Goal: Task Accomplishment & Management: Use online tool/utility

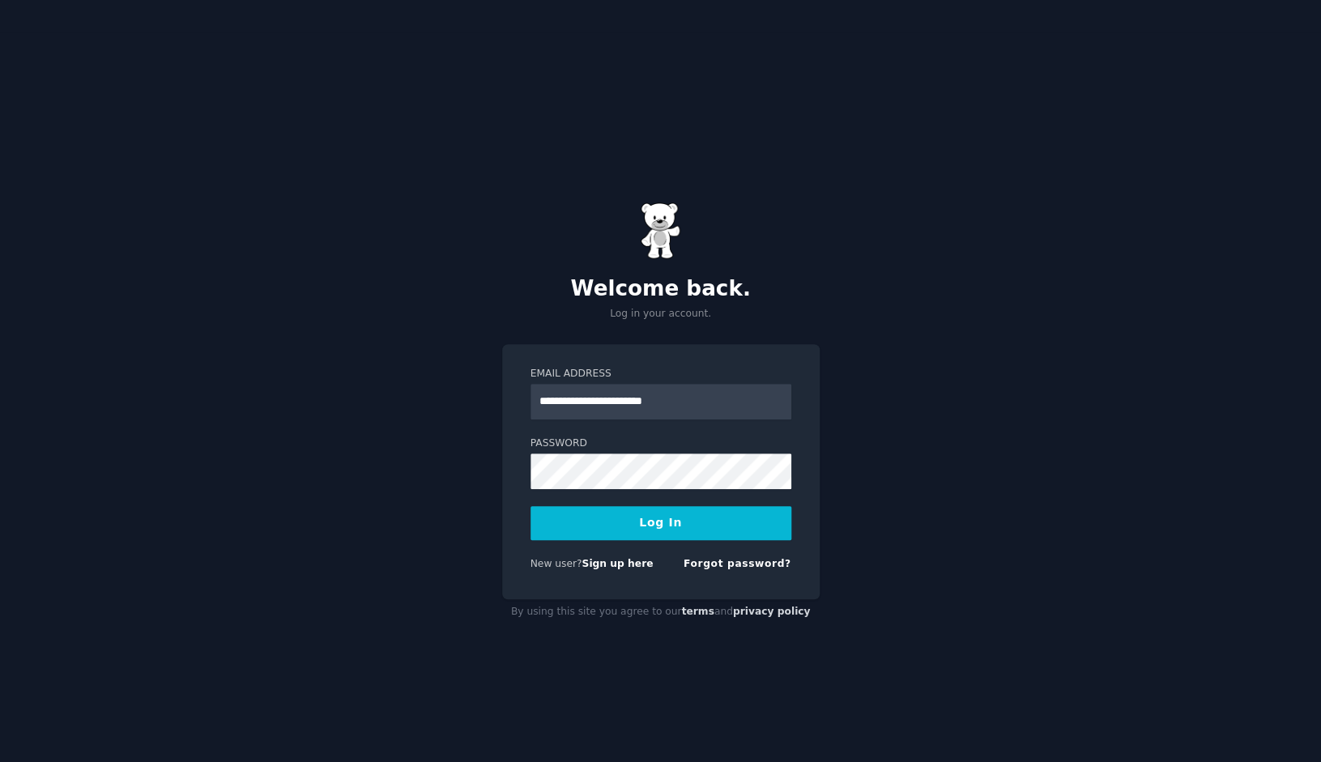
type input "**********"
click at [672, 525] on button "Log In" at bounding box center [661, 523] width 261 height 34
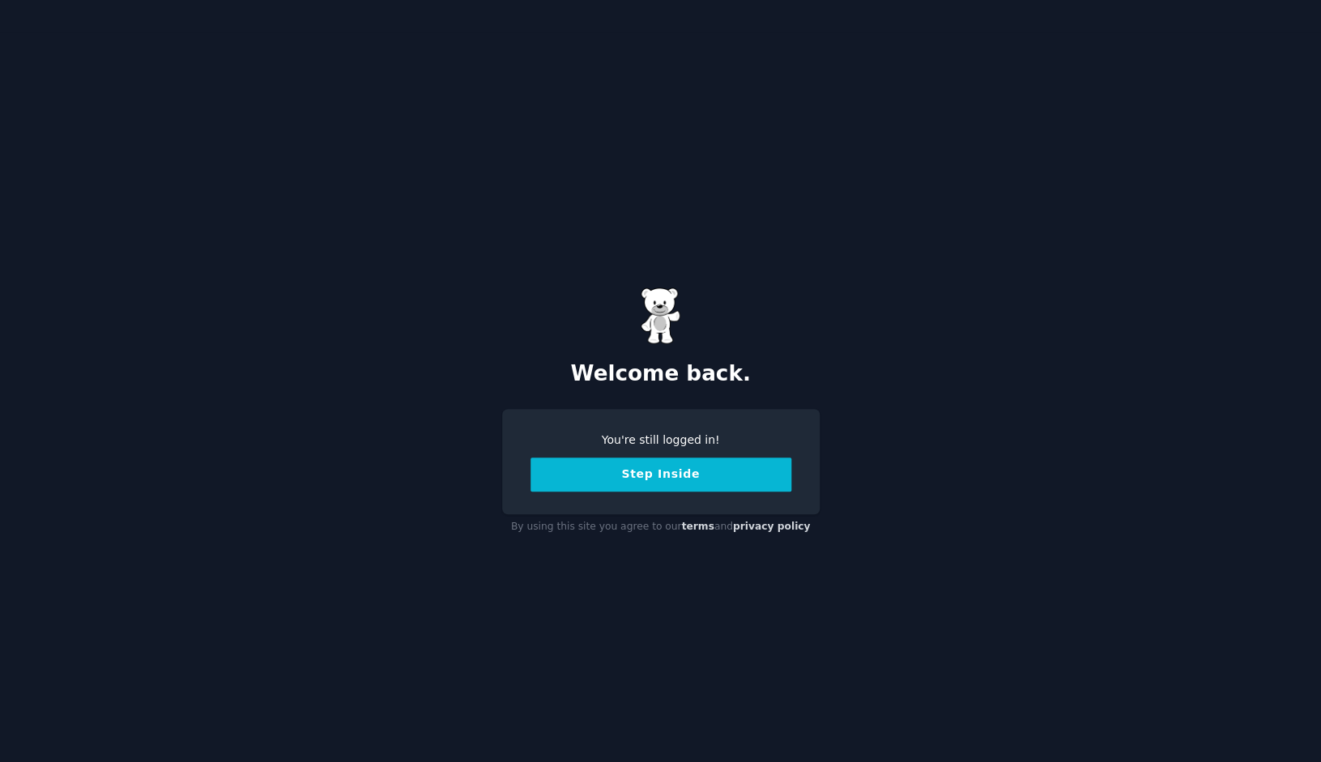
click at [715, 475] on button "Step Inside" at bounding box center [661, 475] width 261 height 34
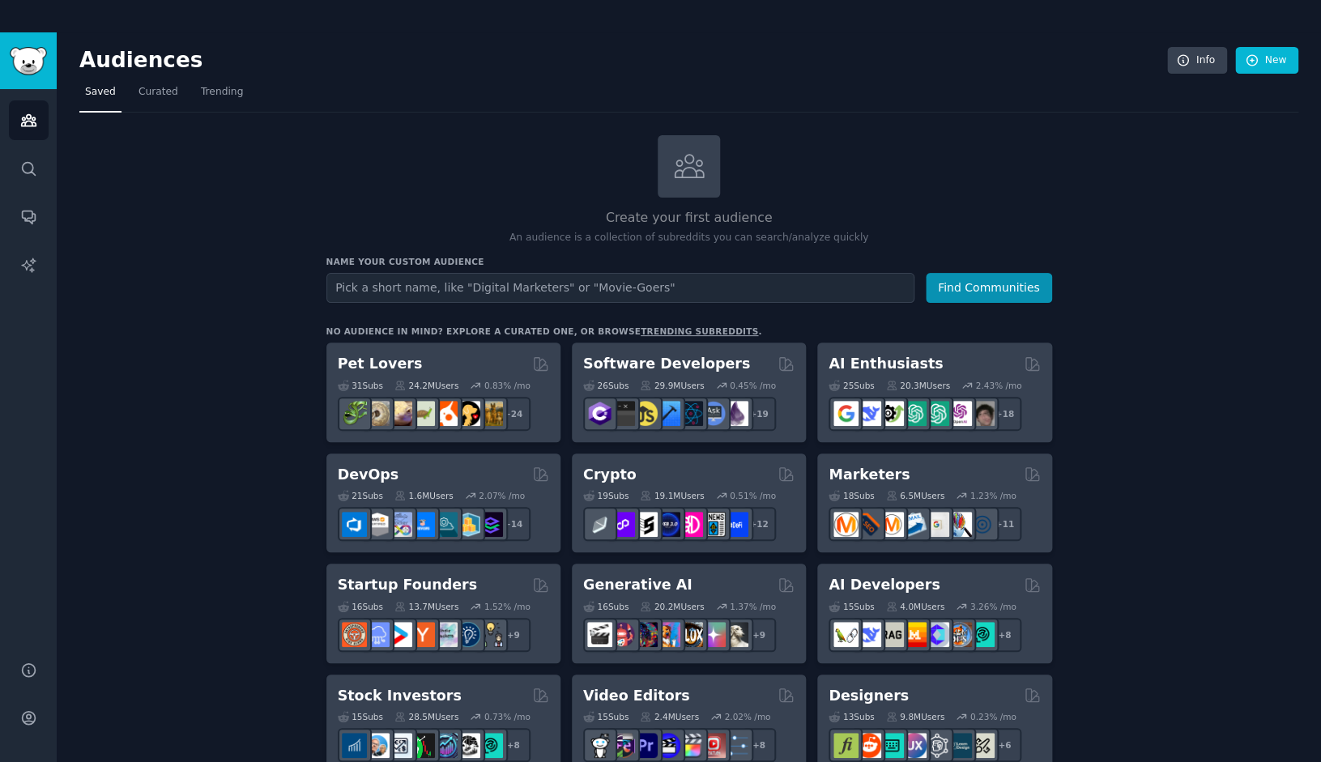
click at [574, 286] on input "text" at bounding box center [621, 288] width 588 height 30
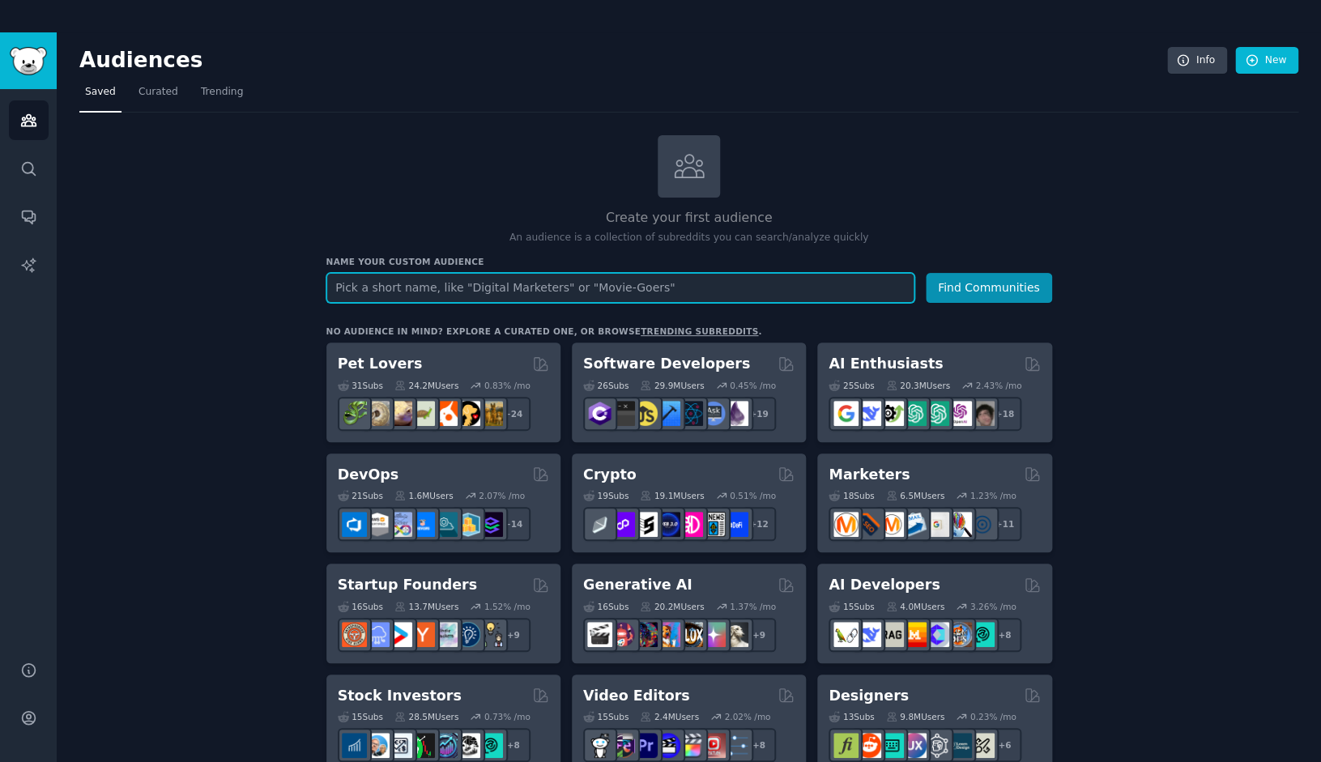
click at [697, 281] on input "text" at bounding box center [621, 288] width 588 height 30
paste input "r/SafetyProfessionals"
type input "r/SafetyProfessionals"
click at [926, 273] on button "Find Communities" at bounding box center [989, 288] width 126 height 30
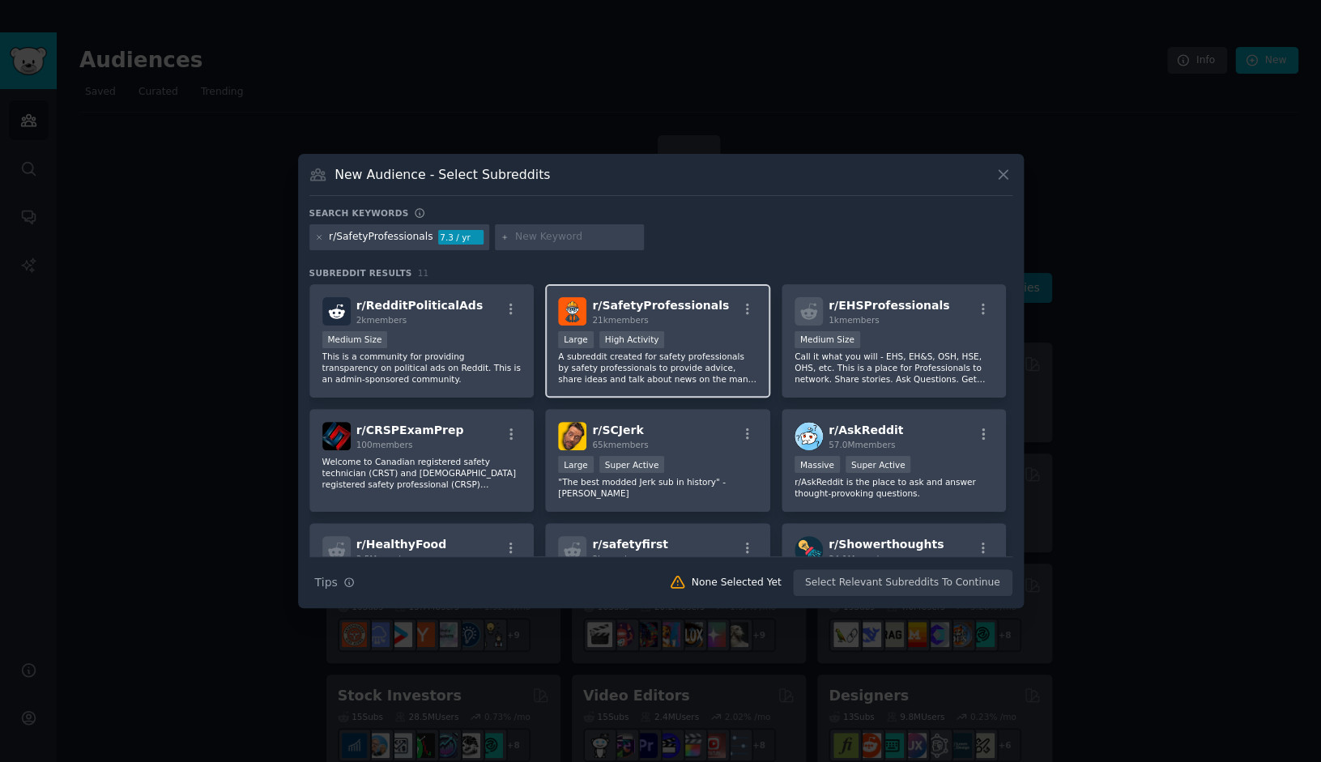
click at [705, 344] on div "10,000 - 100,000 members Large High Activity" at bounding box center [657, 341] width 199 height 20
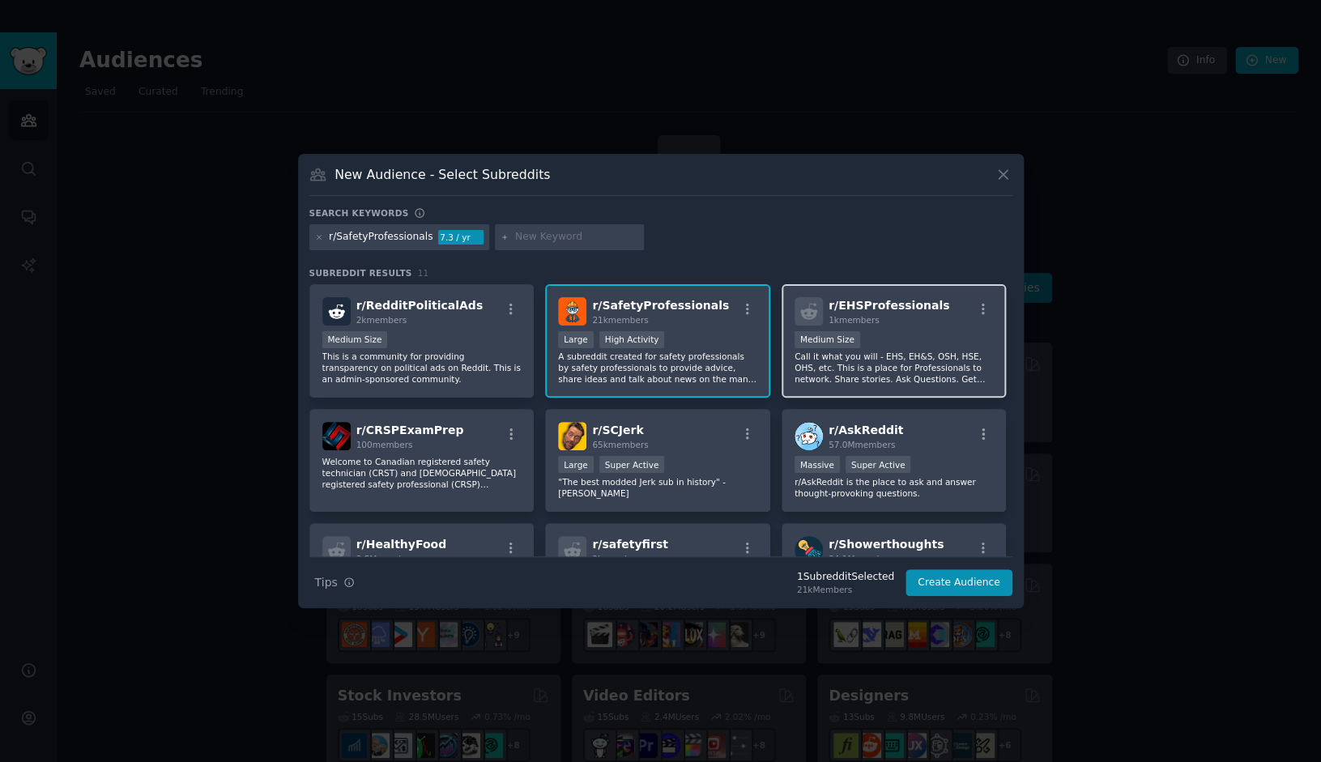
click at [885, 336] on div "1000 - 10,000 members Medium Size" at bounding box center [894, 341] width 199 height 20
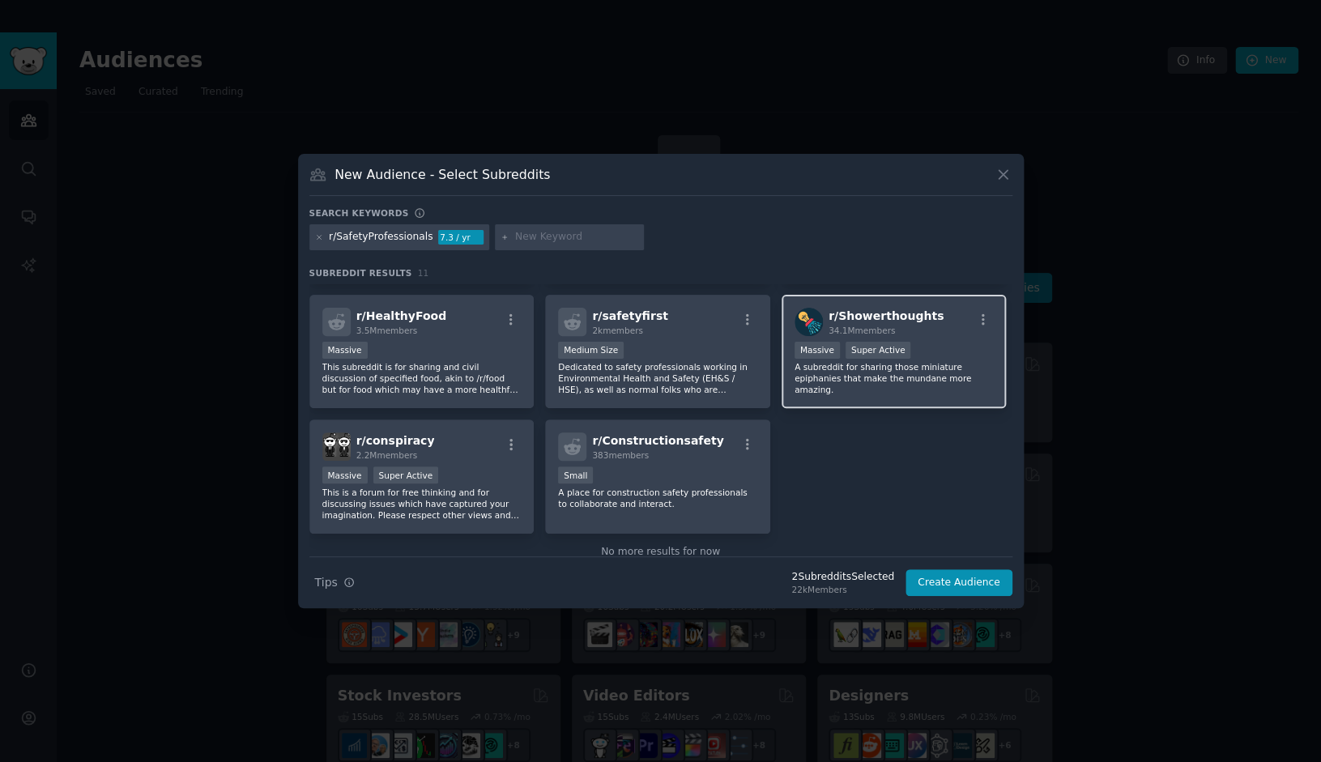
scroll to position [263, 0]
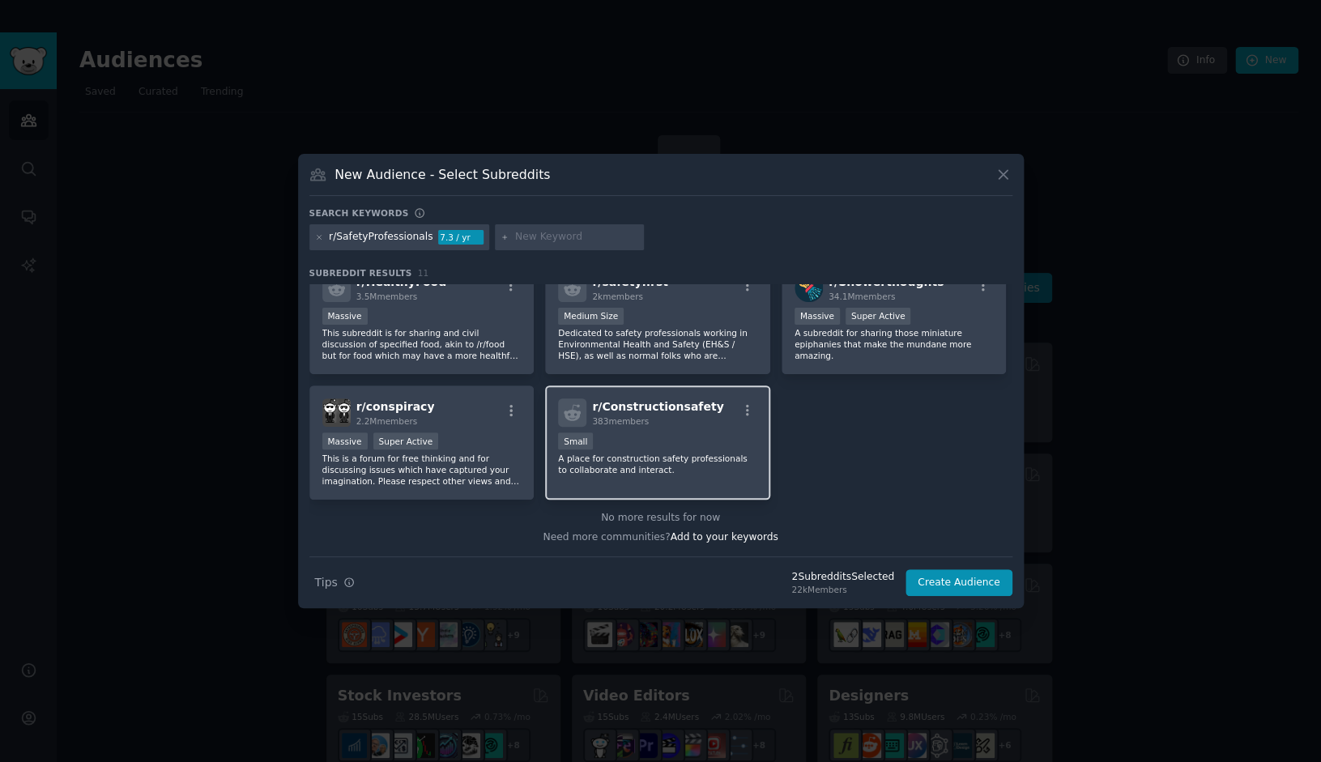
click at [681, 472] on p "A place for construction safety professionals to collaborate and interact." at bounding box center [657, 464] width 199 height 23
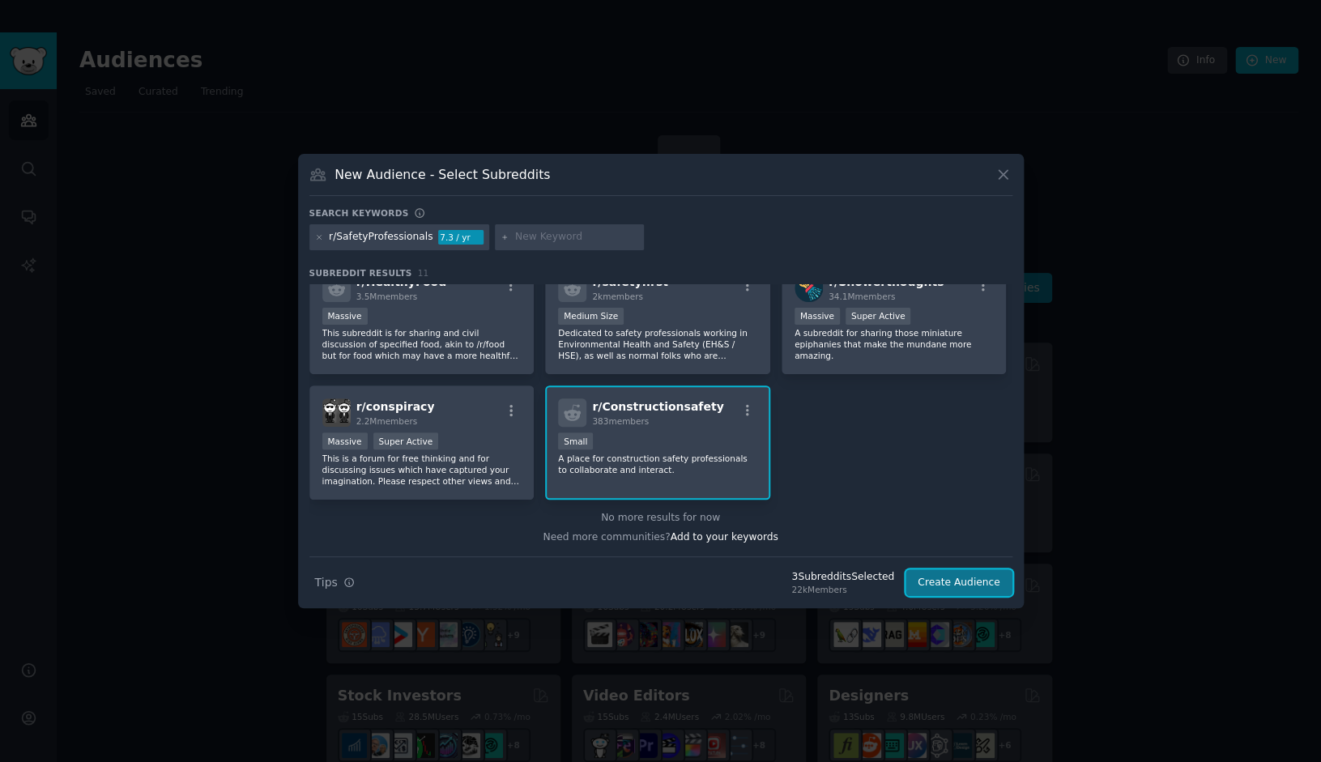
click at [988, 581] on button "Create Audience" at bounding box center [959, 584] width 107 height 28
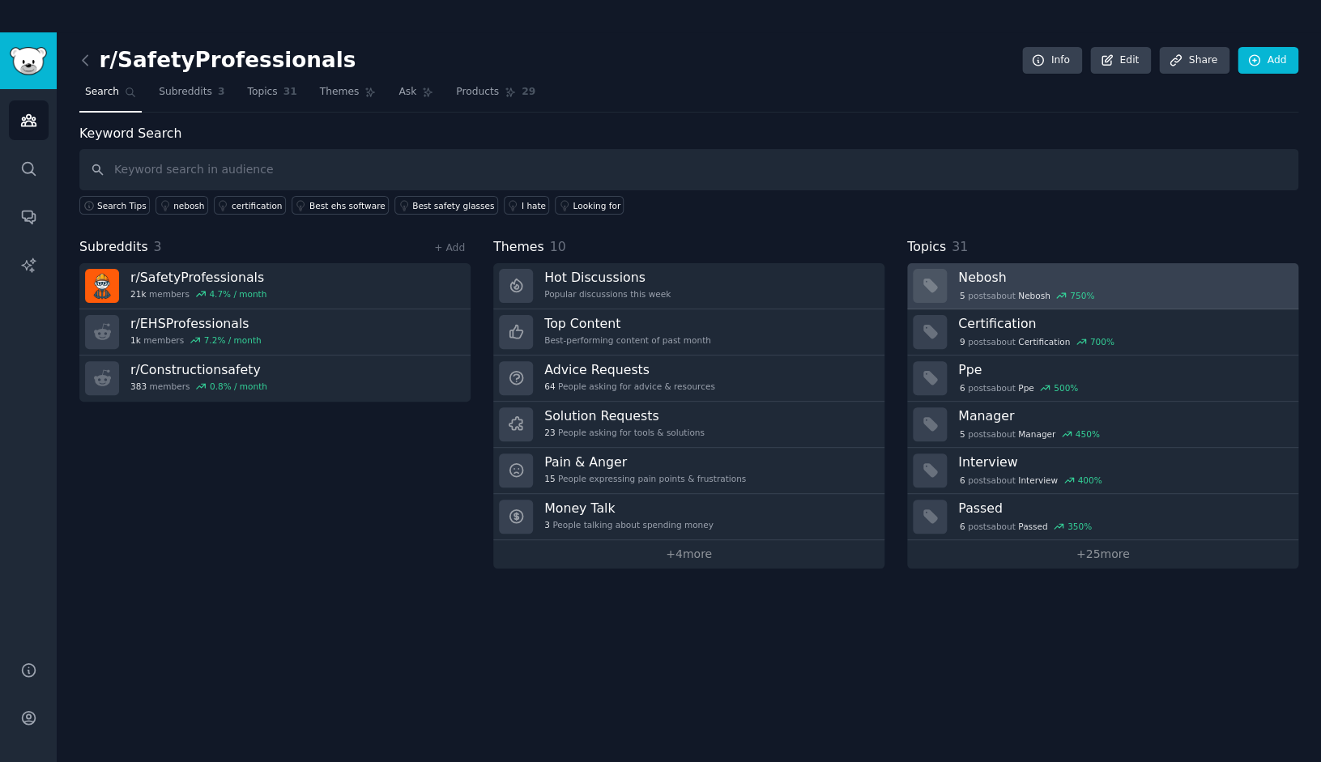
click at [997, 284] on h3 "Nebosh" at bounding box center [1122, 277] width 329 height 17
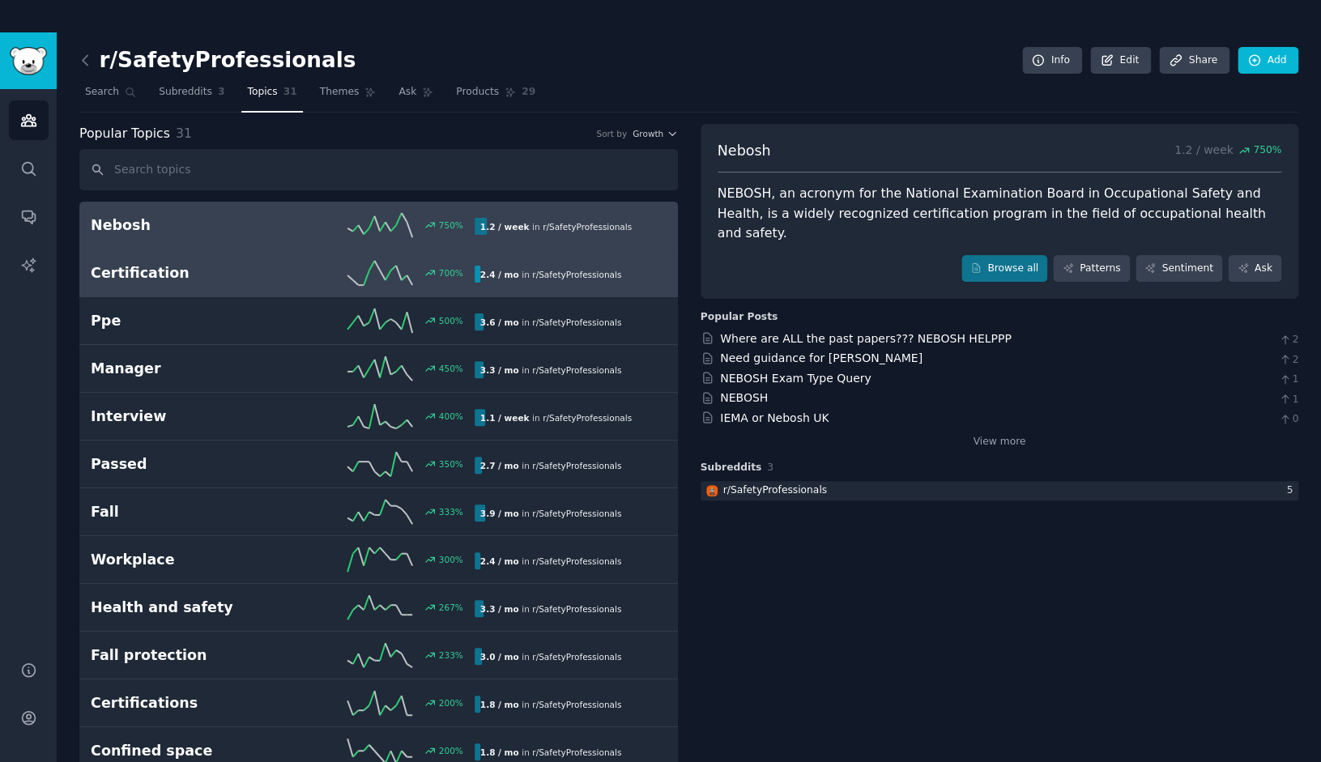
click at [284, 288] on link "Certification 700 % 2.4 / mo in r/ SafetyProfessionals" at bounding box center [378, 274] width 599 height 48
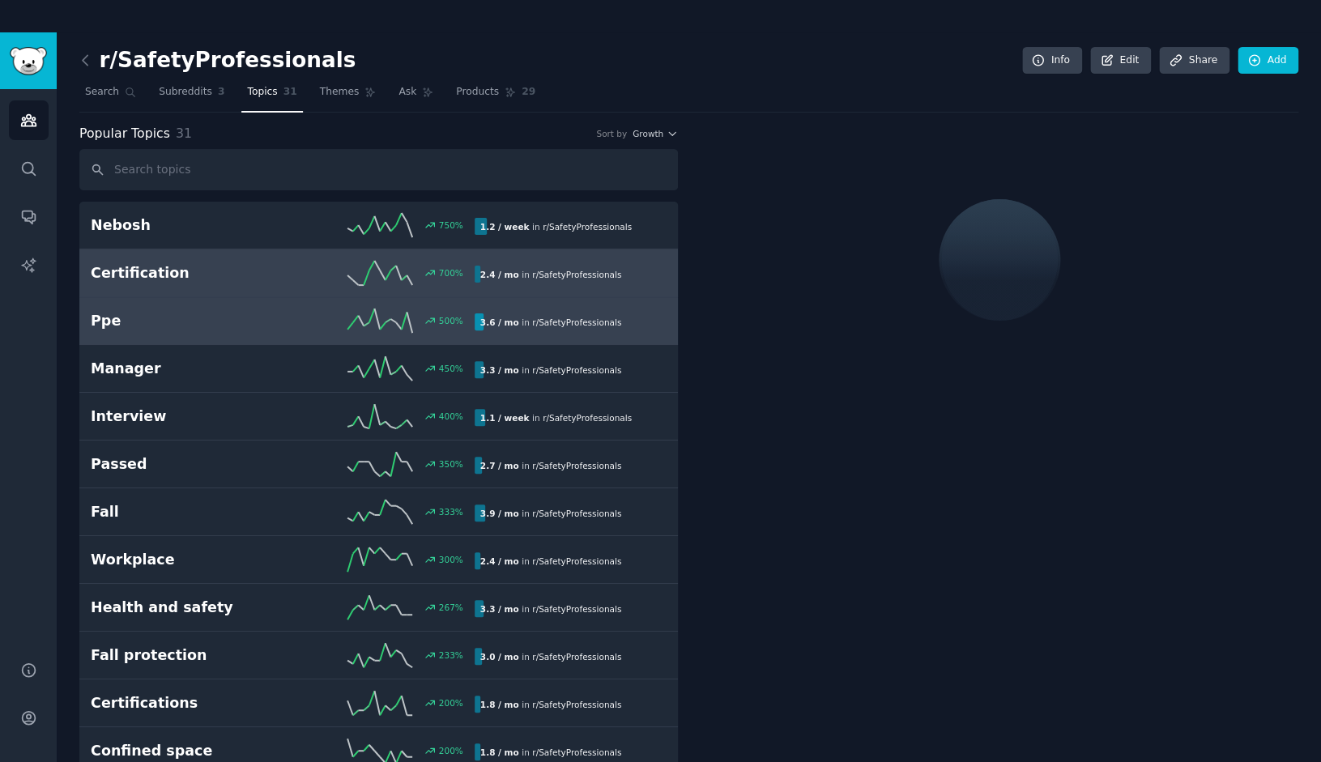
click at [215, 339] on link "Ppe 500 % 3.6 / mo in r/ SafetyProfessionals" at bounding box center [378, 321] width 599 height 48
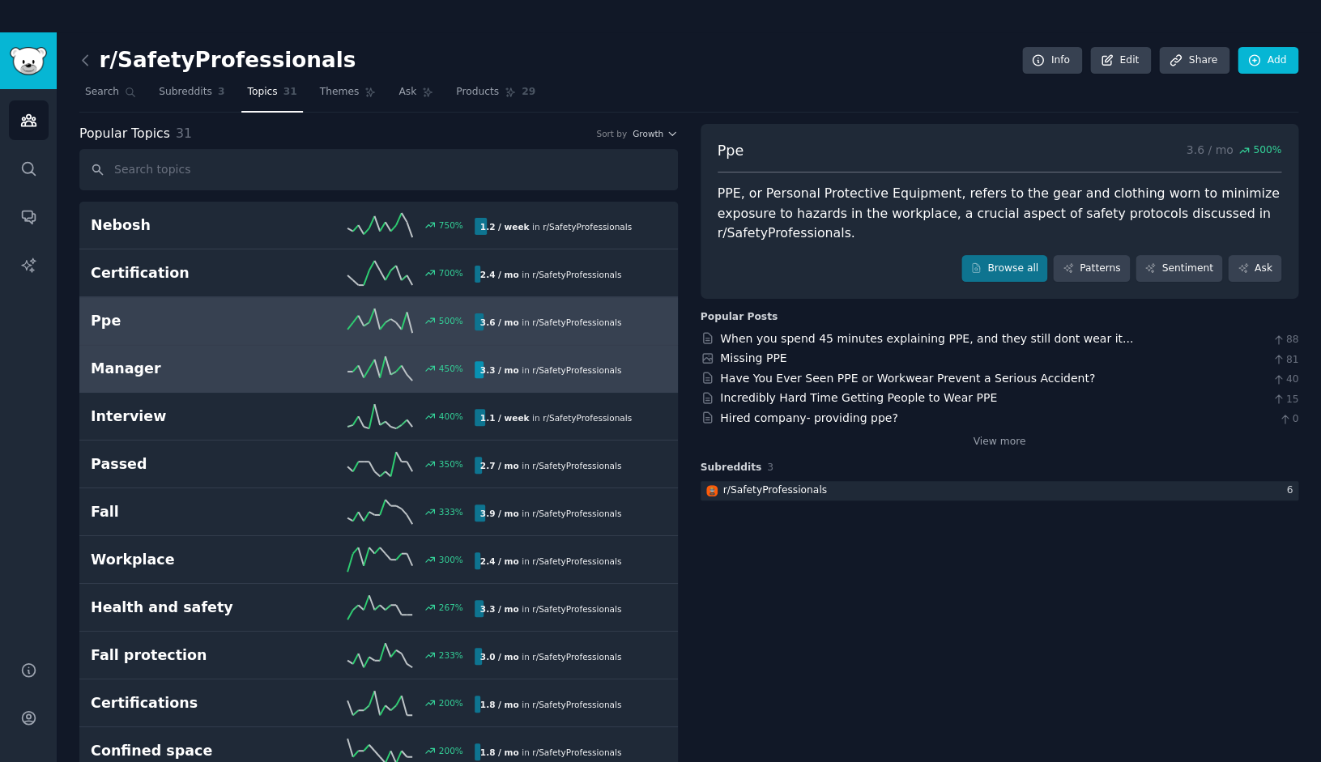
click at [200, 358] on div "Manager 450 % 3.3 / mo in r/ SafetyProfessionals" at bounding box center [379, 368] width 576 height 24
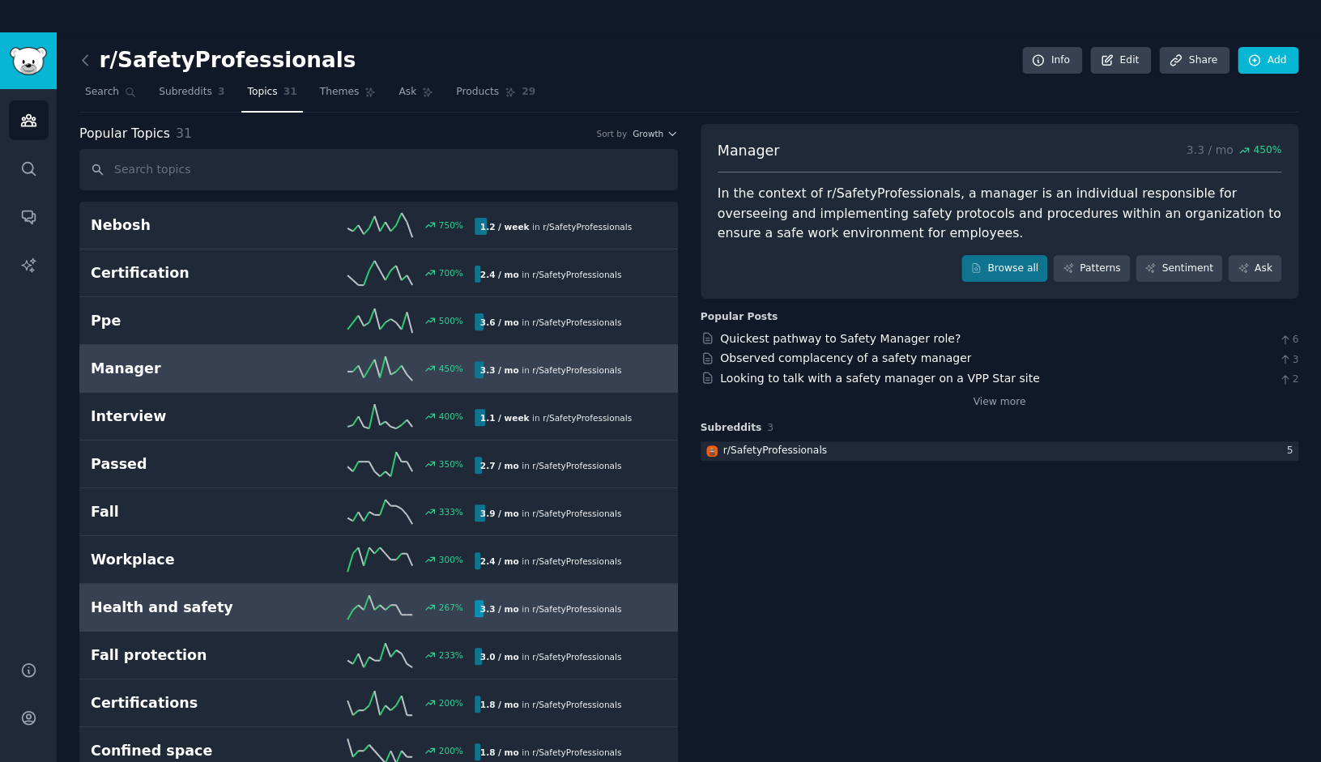
click at [228, 611] on h2 "Health and safety" at bounding box center [187, 608] width 192 height 20
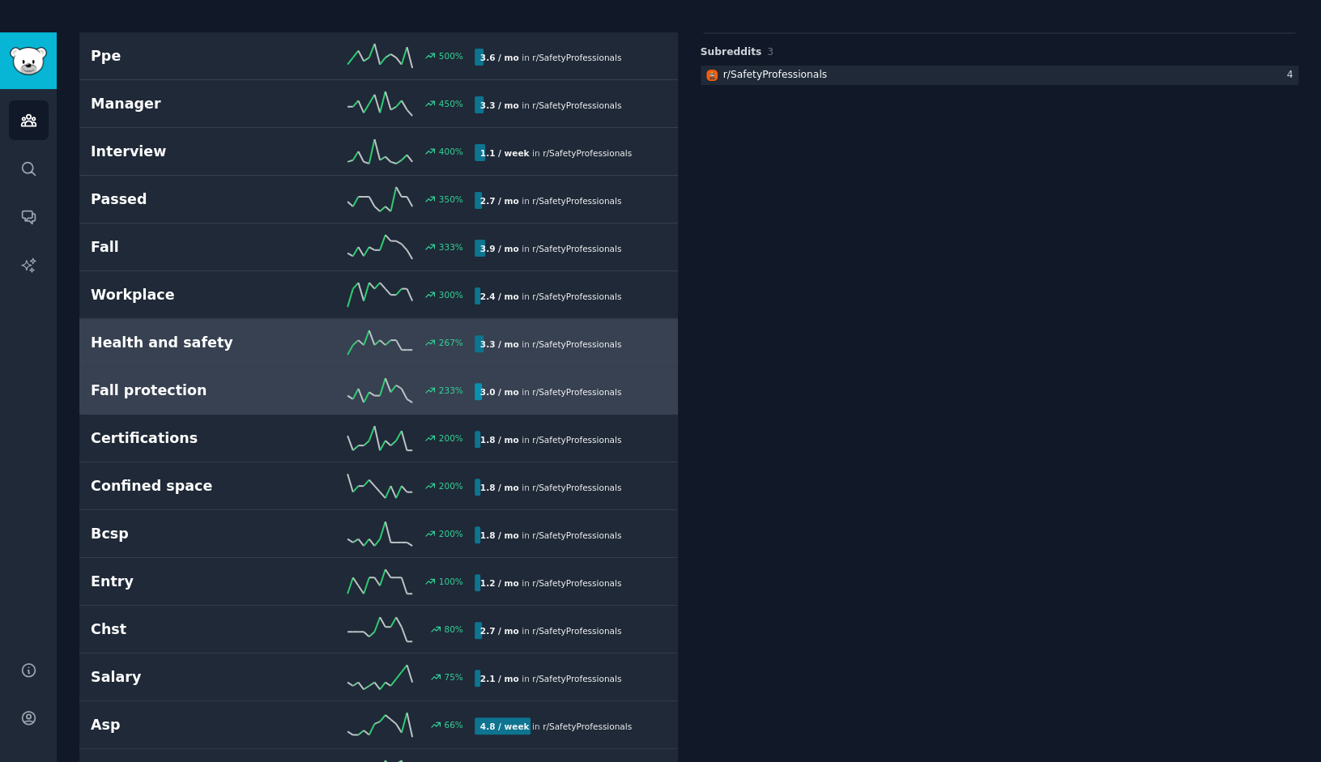
scroll to position [297, 0]
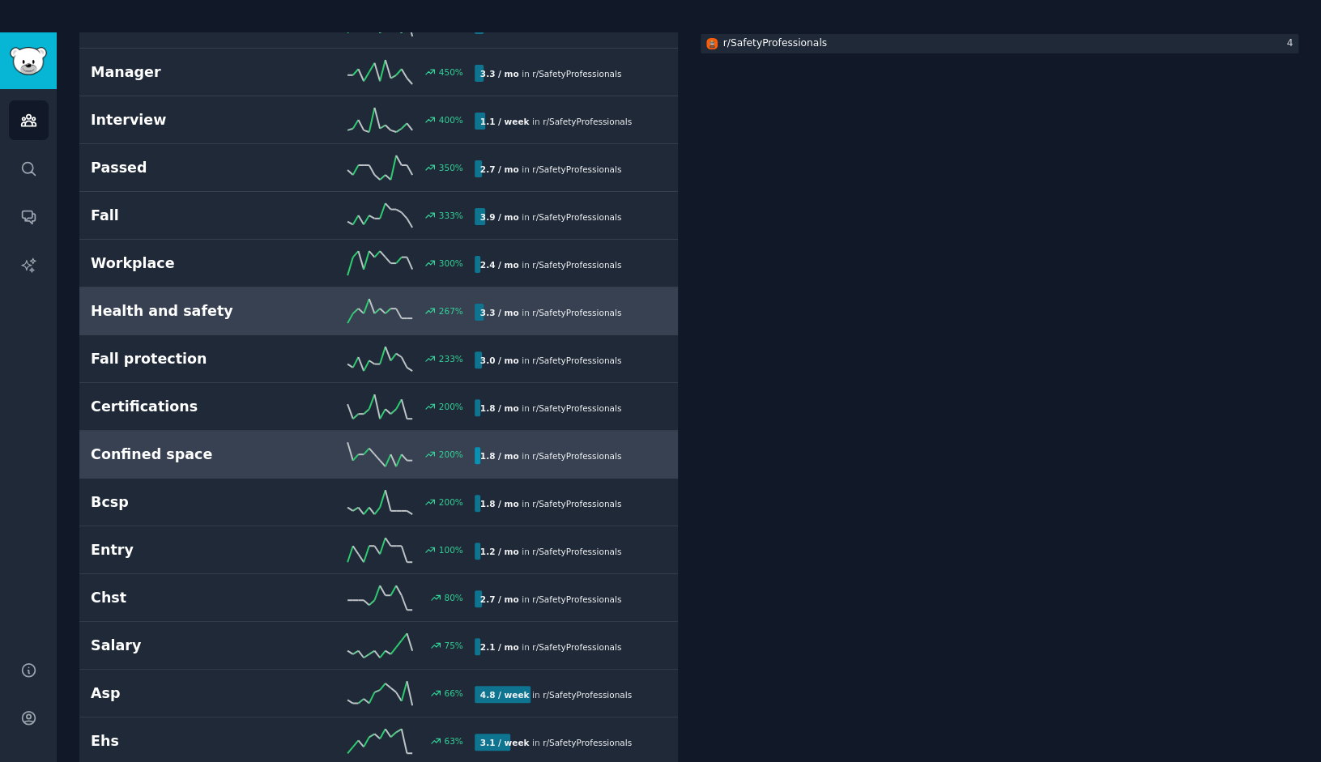
click at [245, 468] on link "Confined space 200 % 1.8 / mo in r/ SafetyProfessionals" at bounding box center [378, 455] width 599 height 48
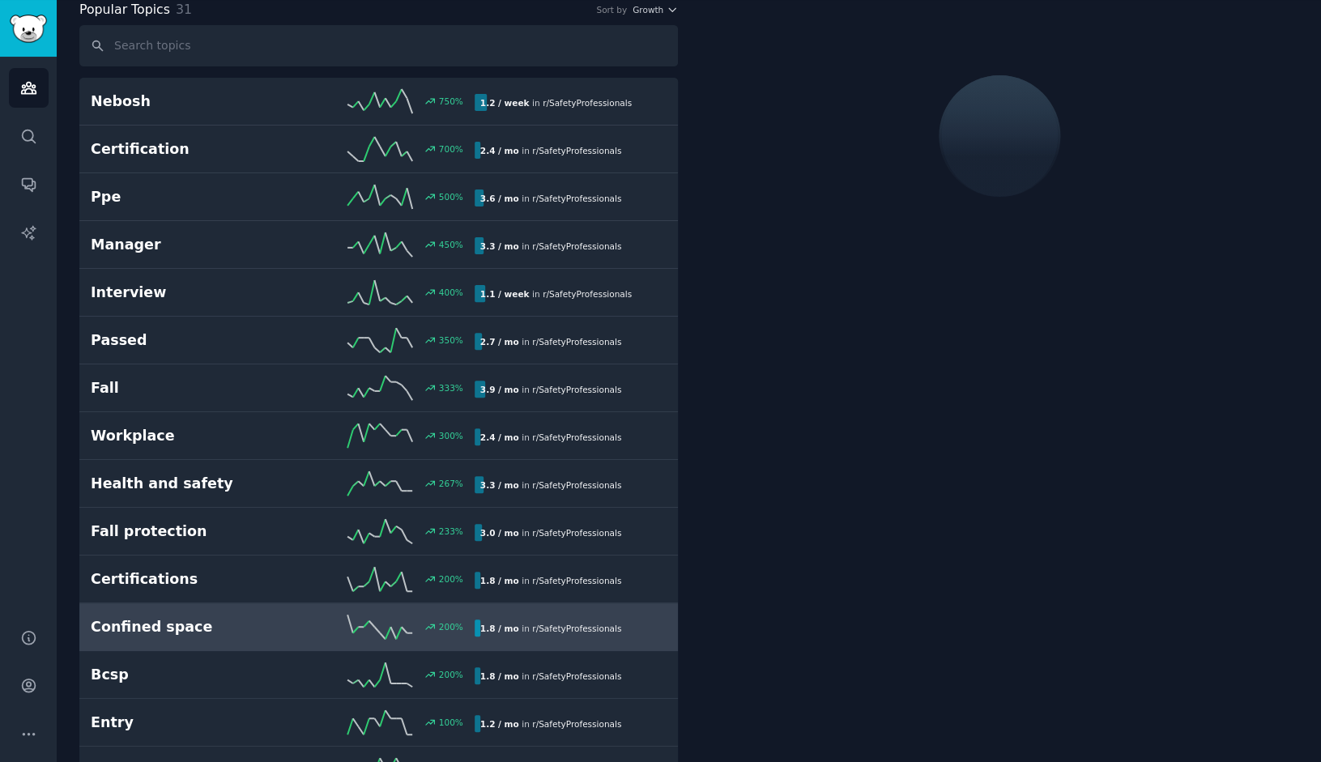
scroll to position [91, 0]
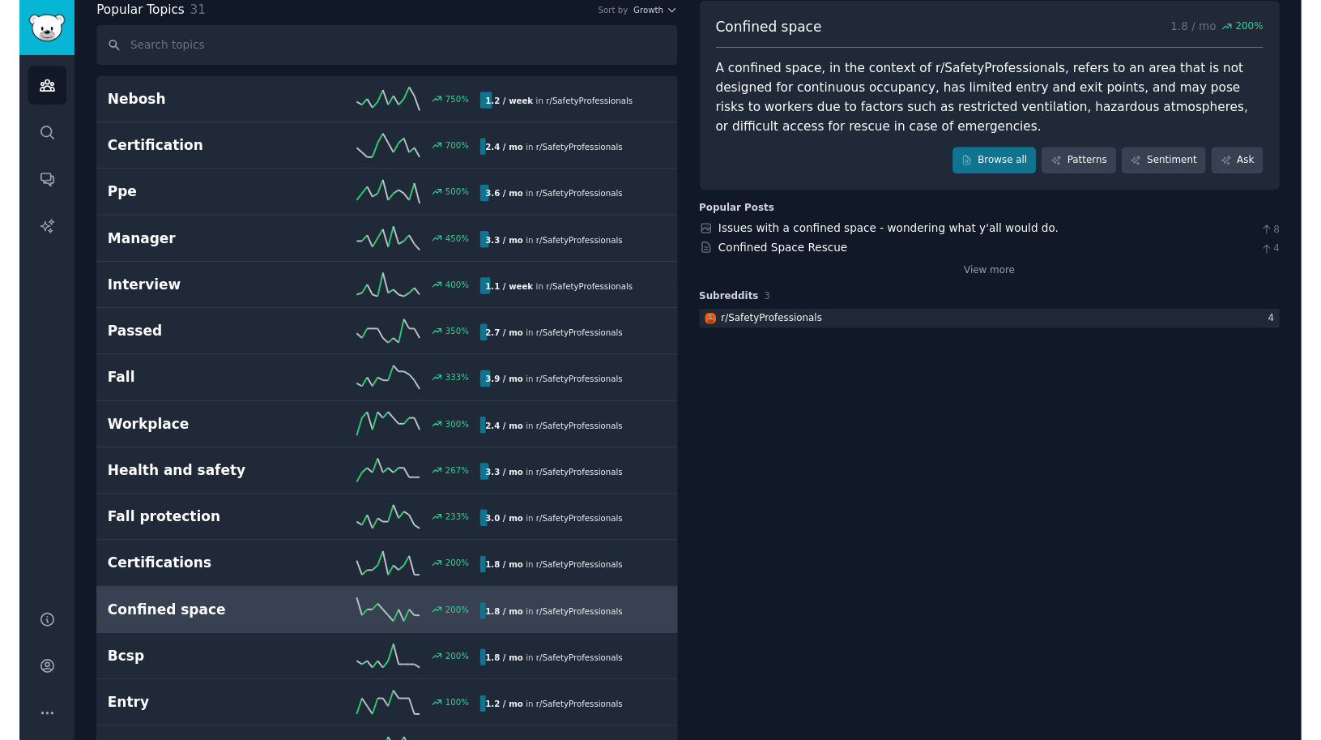
scroll to position [0, 0]
